Goal: Task Accomplishment & Management: Use online tool/utility

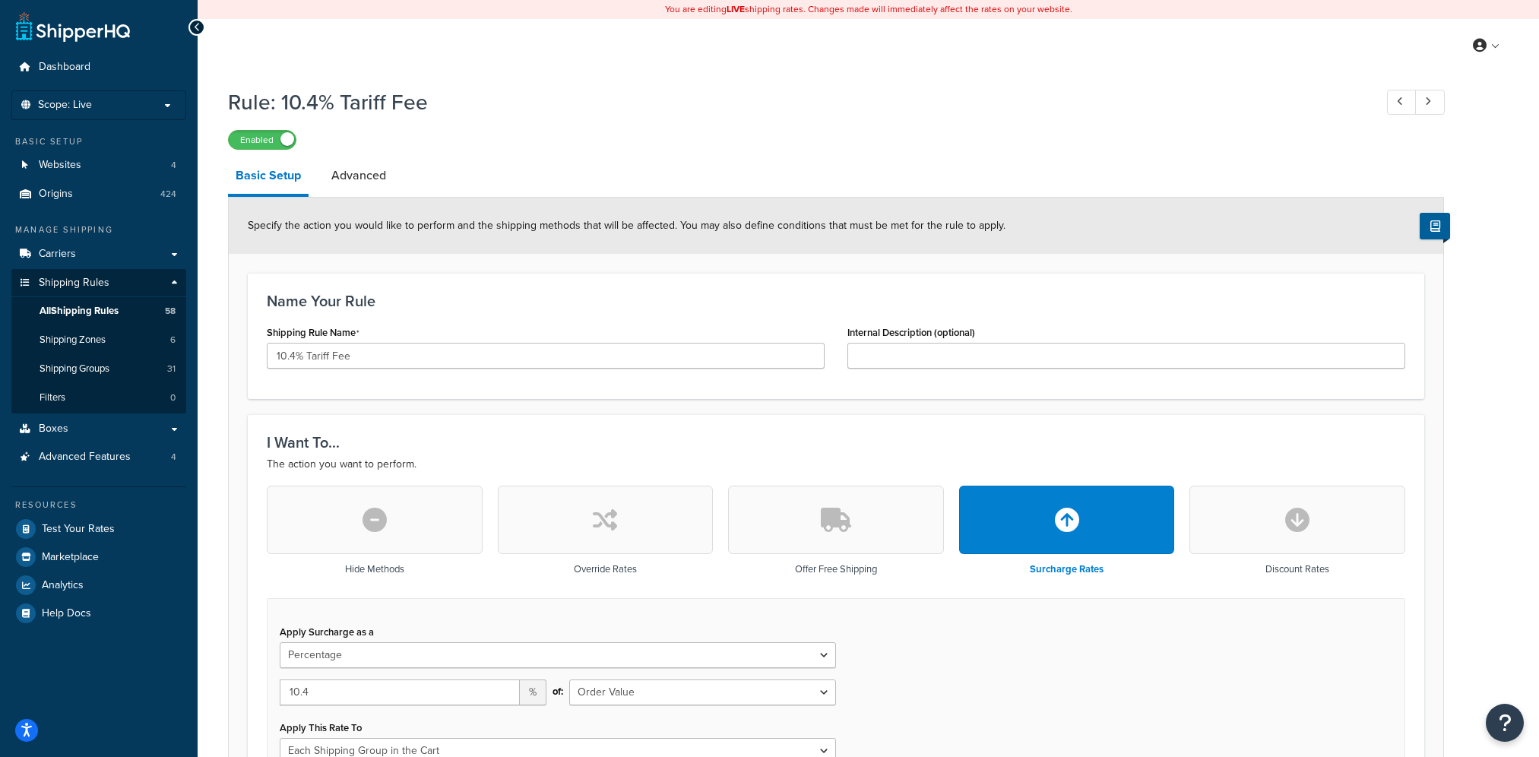
select select "PERCENTAGE"
select select "ORDER"
select select "SHIPPING_GROUP"
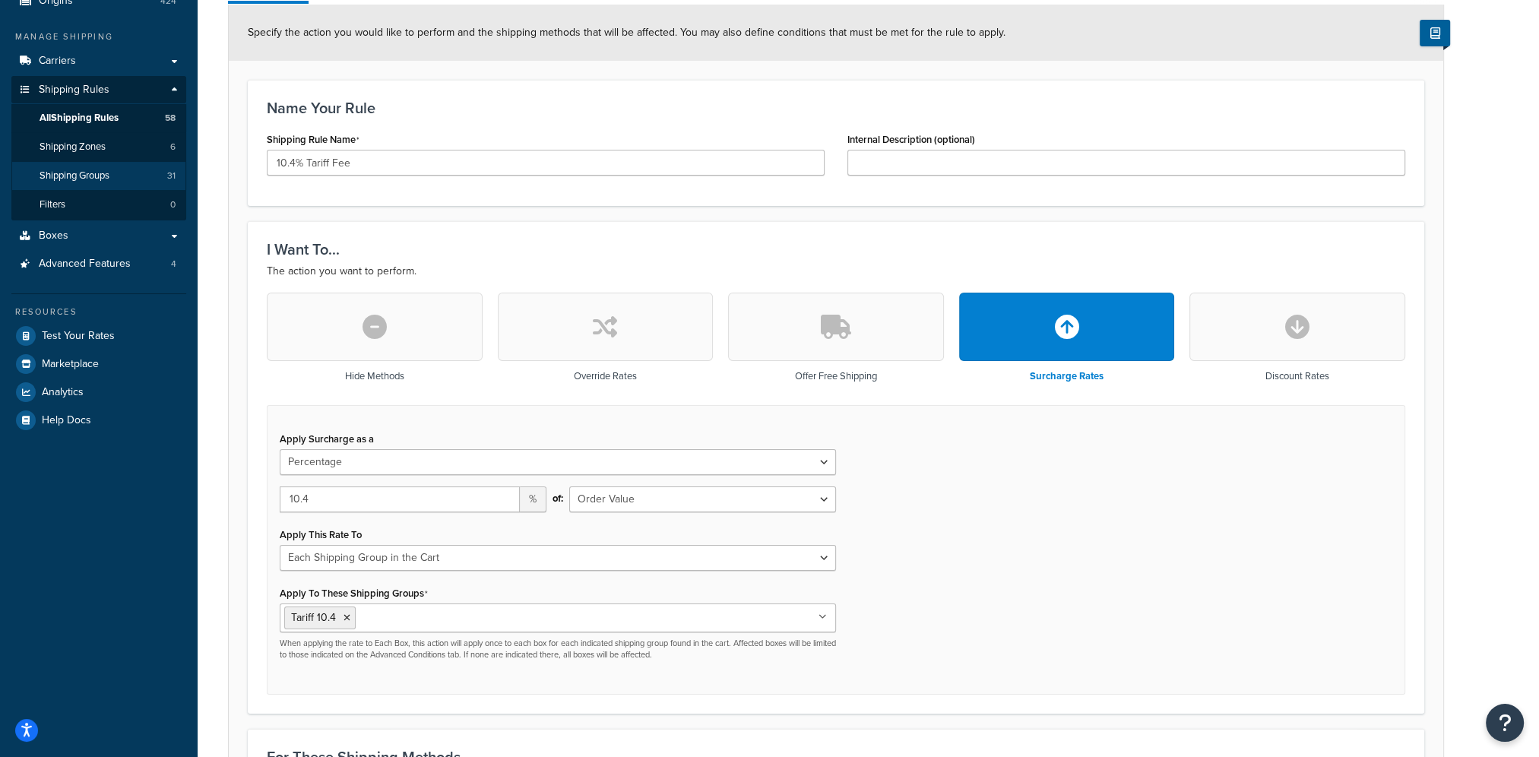
scroll to position [152, 0]
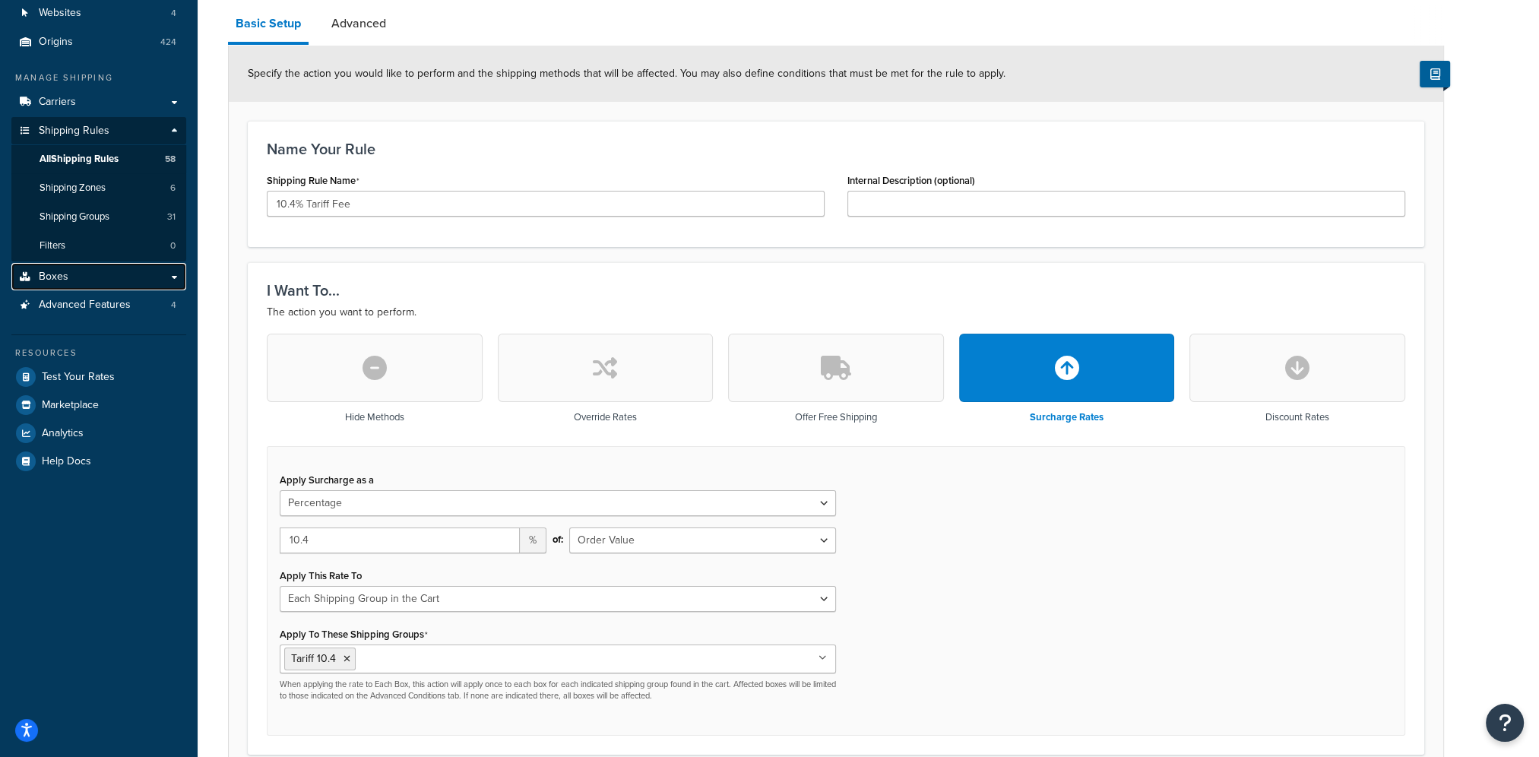
click at [71, 277] on link "Boxes" at bounding box center [98, 277] width 175 height 28
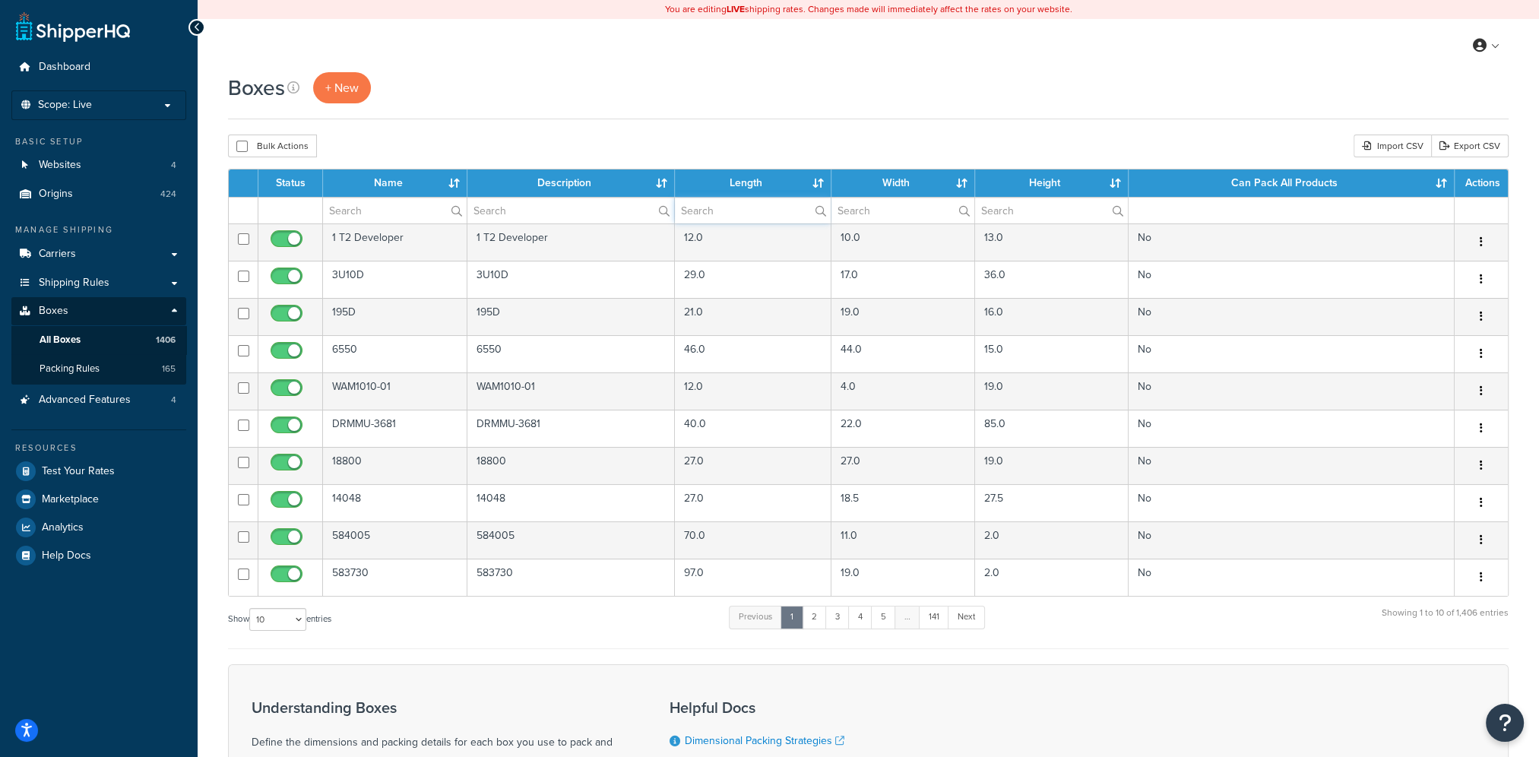
drag, startPoint x: 708, startPoint y: 210, endPoint x: 720, endPoint y: 201, distance: 15.4
click at [708, 210] on input "text" at bounding box center [753, 211] width 156 height 26
type input "36"
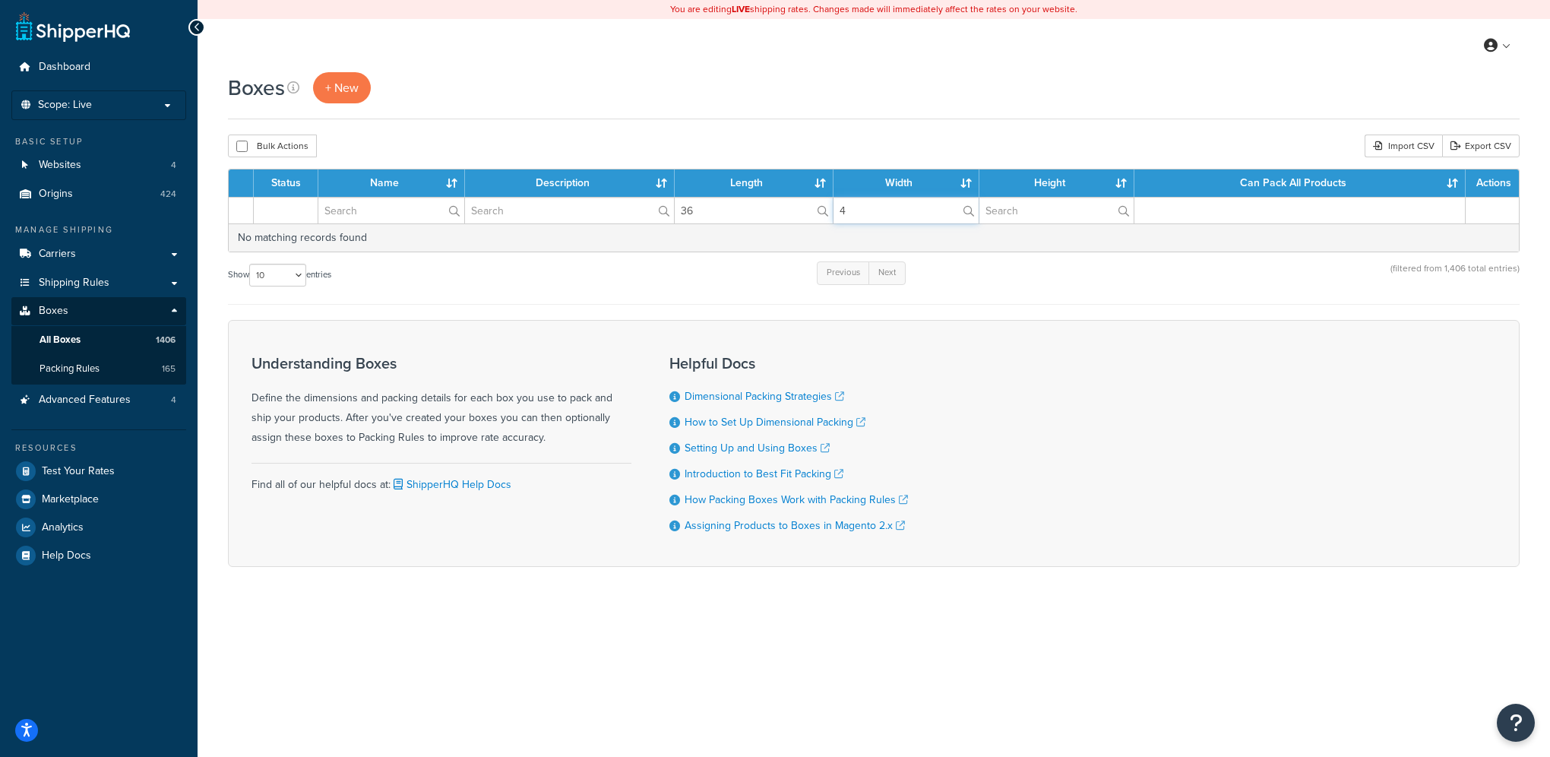
type input "4"
click at [720, 205] on input "36" at bounding box center [754, 211] width 158 height 26
drag, startPoint x: 717, startPoint y: 210, endPoint x: 648, endPoint y: 201, distance: 70.5
click at [648, 202] on tr "32 4" at bounding box center [874, 210] width 1290 height 27
type input "36"
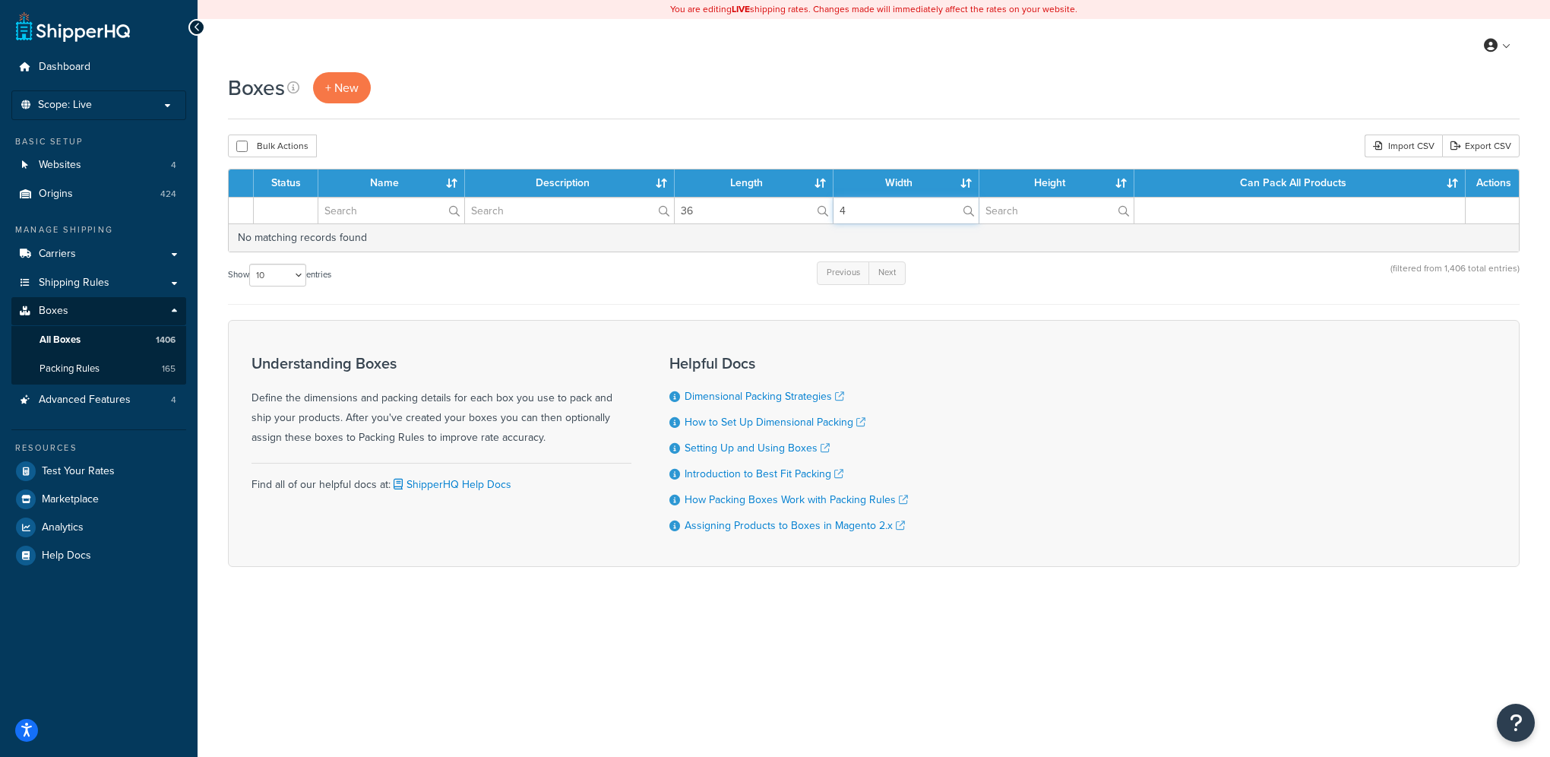
drag, startPoint x: 865, startPoint y: 214, endPoint x: 739, endPoint y: 207, distance: 126.3
click at [739, 207] on tr "36 4" at bounding box center [874, 210] width 1290 height 27
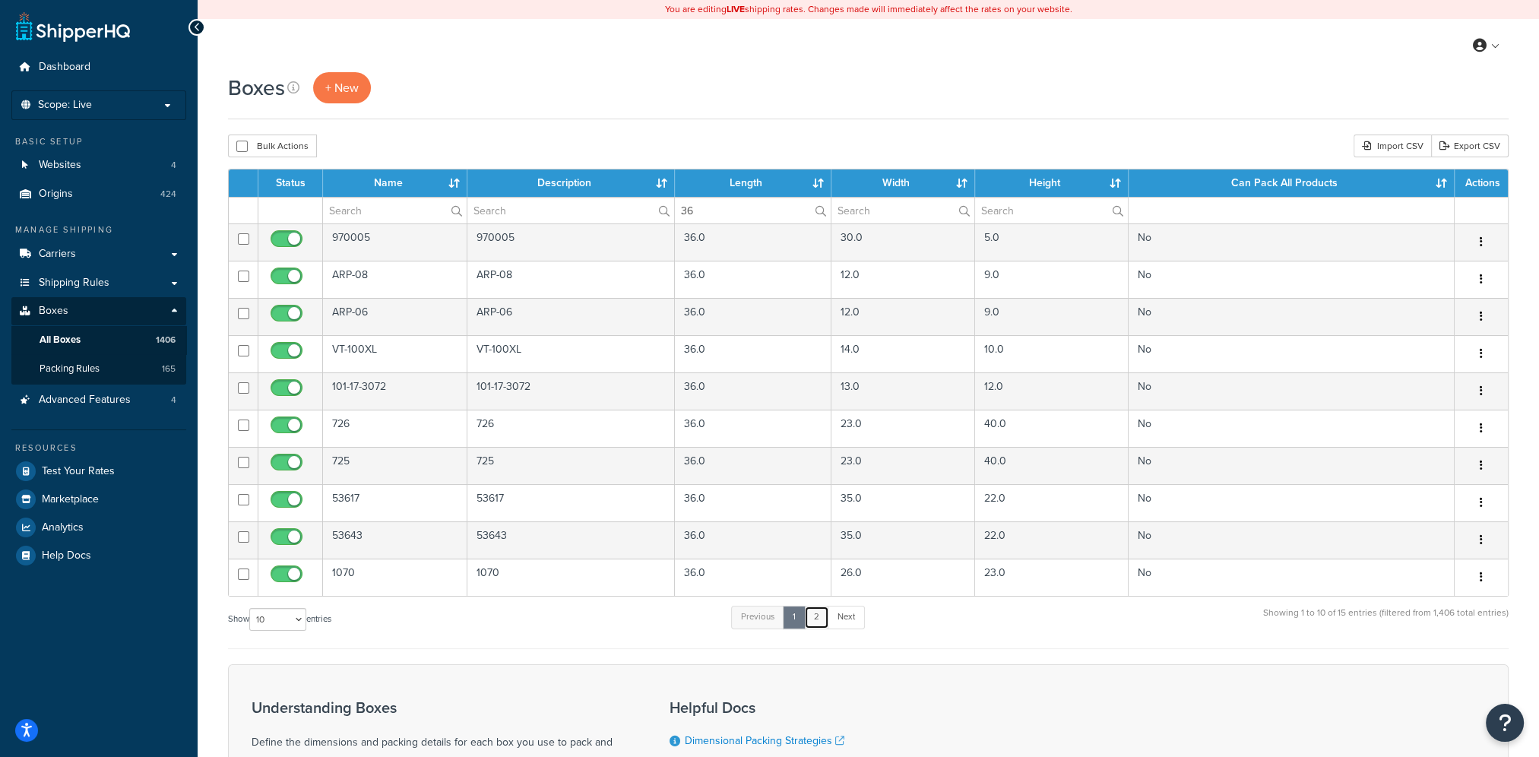
click at [822, 617] on link "2" at bounding box center [816, 617] width 25 height 23
